Goal: Task Accomplishment & Management: Use online tool/utility

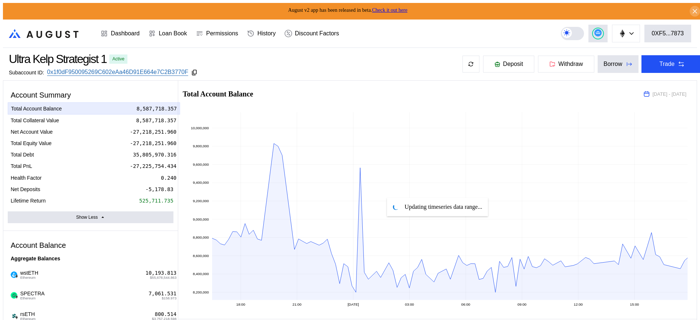
select select "*"
click at [138, 30] on div "Dashboard" at bounding box center [125, 33] width 29 height 7
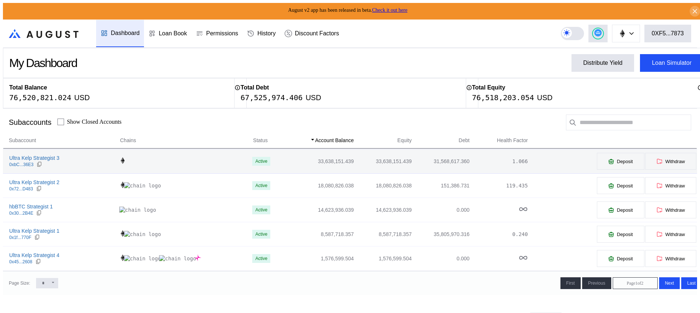
click at [19, 152] on td "Ultra Kelp Strategist 3 0xbC...36E3" at bounding box center [61, 161] width 117 height 24
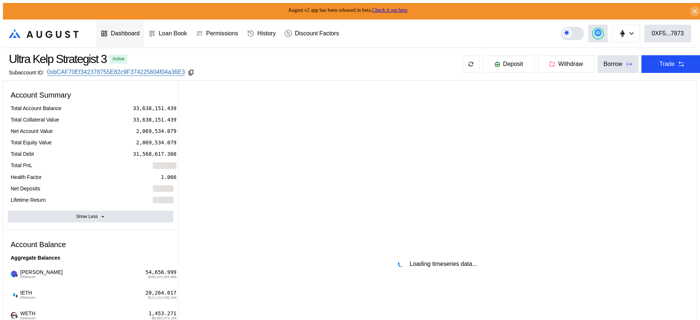
click at [139, 21] on div "Dashboard" at bounding box center [120, 33] width 48 height 27
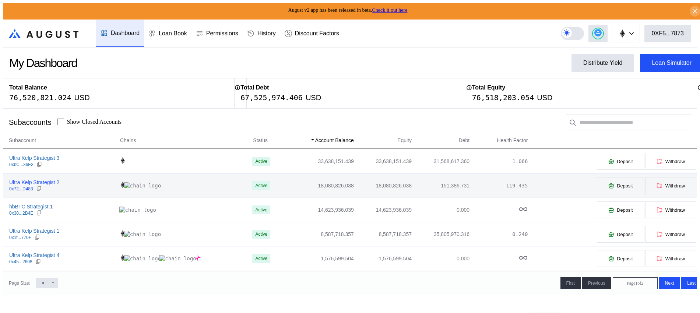
click at [25, 184] on div "Ultra Kelp Strategist 2" at bounding box center [34, 182] width 50 height 7
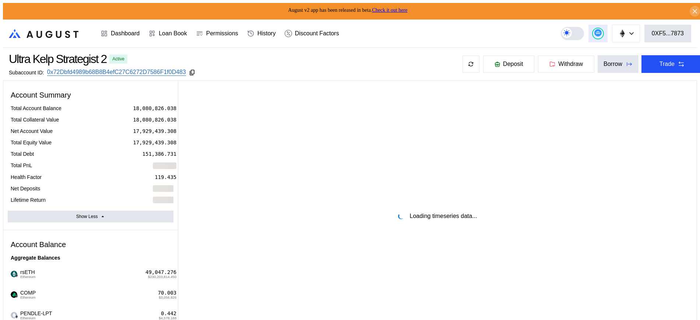
click at [607, 33] on button at bounding box center [597, 34] width 19 height 18
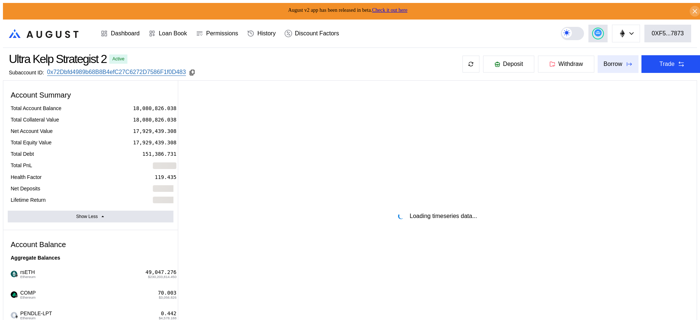
click at [625, 65] on icon at bounding box center [628, 63] width 7 height 7
drag, startPoint x: 329, startPoint y: 107, endPoint x: 420, endPoint y: 95, distance: 91.3
click at [677, 62] on icon at bounding box center [680, 63] width 7 height 7
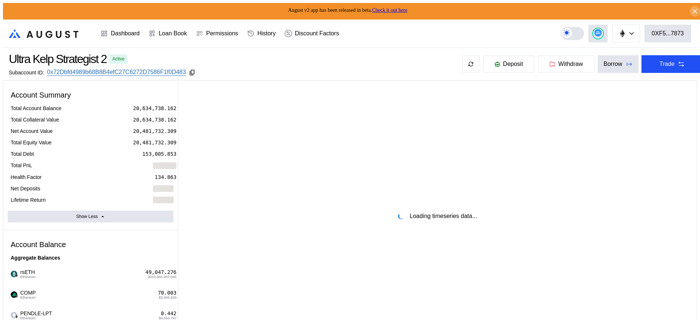
drag, startPoint x: 136, startPoint y: 29, endPoint x: 158, endPoint y: 32, distance: 22.7
click at [136, 30] on div "Dashboard" at bounding box center [125, 33] width 29 height 7
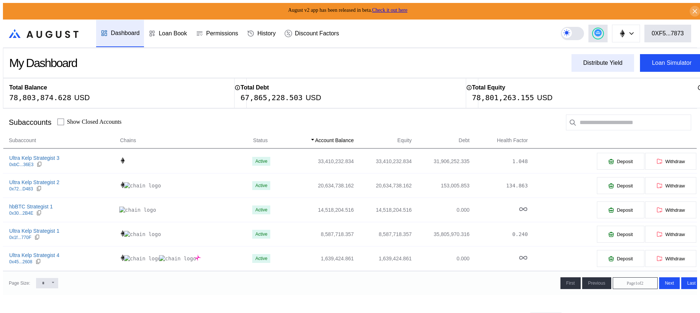
click at [605, 54] on button "Distribute Yield" at bounding box center [602, 63] width 63 height 18
type input "**********"
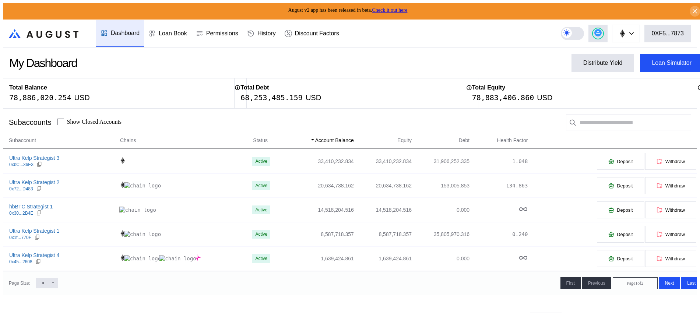
type input "**********"
drag, startPoint x: 623, startPoint y: 122, endPoint x: 591, endPoint y: 124, distance: 32.9
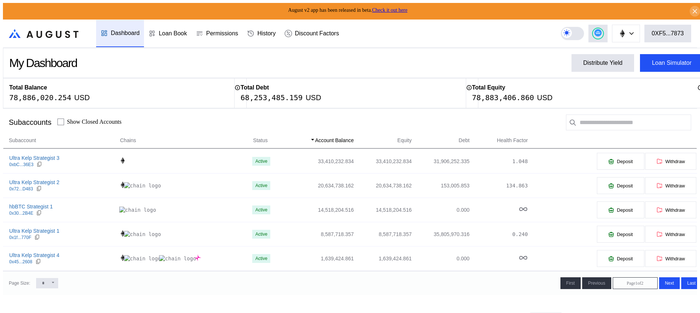
copy div "3.5850"
drag, startPoint x: 376, startPoint y: 158, endPoint x: 388, endPoint y: 161, distance: 12.6
paste input "*****"
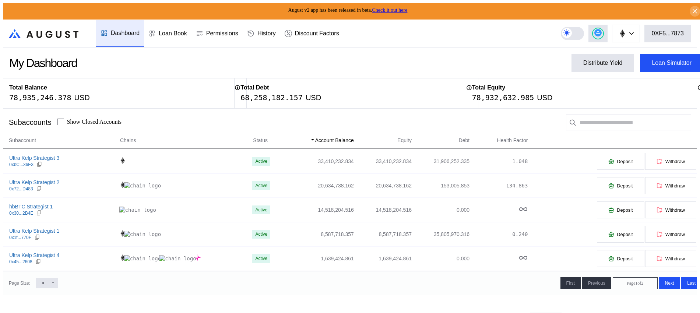
drag, startPoint x: 451, startPoint y: 158, endPoint x: 488, endPoint y: 158, distance: 37.2
type input "****"
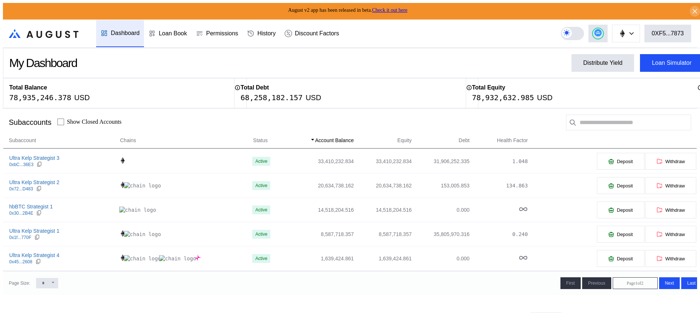
click at [601, 32] on circle at bounding box center [597, 32] width 7 height 7
click at [603, 32] on div at bounding box center [597, 33] width 10 height 10
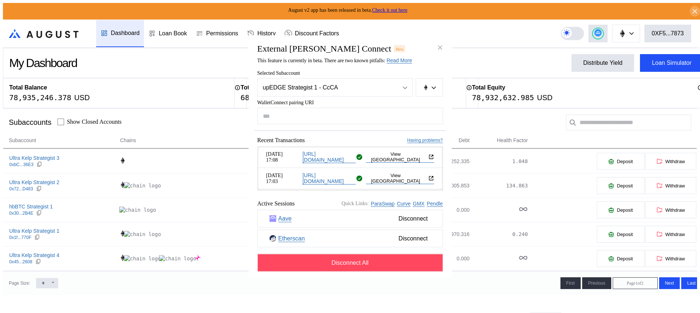
drag, startPoint x: 441, startPoint y: 42, endPoint x: 428, endPoint y: 39, distance: 13.7
click at [441, 46] on icon "close modal" at bounding box center [440, 48] width 4 height 4
